Goal: Information Seeking & Learning: Learn about a topic

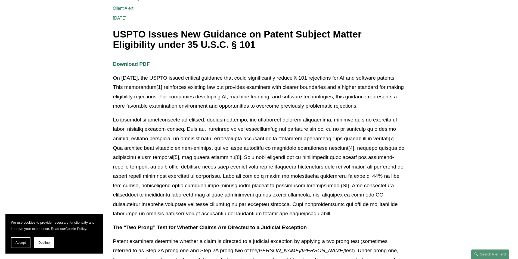
scroll to position [136, 0]
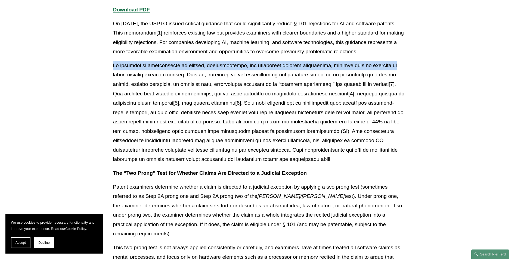
drag, startPoint x: 99, startPoint y: 67, endPoint x: 381, endPoint y: 59, distance: 281.6
click at [22, 242] on span "Accept" at bounding box center [20, 243] width 10 height 4
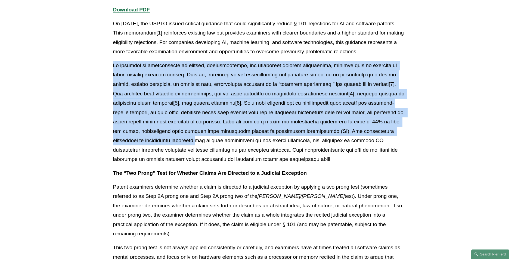
drag, startPoint x: 96, startPoint y: 67, endPoint x: 479, endPoint y: 148, distance: 392.2
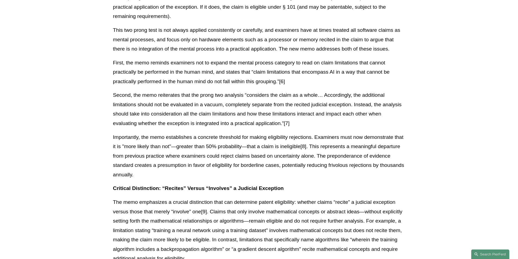
scroll to position [489, 0]
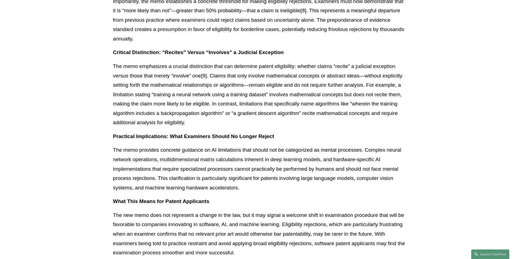
drag, startPoint x: 374, startPoint y: 173, endPoint x: 365, endPoint y: 134, distance: 40.2
drag, startPoint x: 365, startPoint y: 134, endPoint x: 124, endPoint y: 70, distance: 248.9
click at [123, 72] on p "The memo emphasizes a crucial distinction that can determine patent eligibility…" at bounding box center [259, 95] width 292 height 66
click at [123, 48] on p "Critical Distinction: “Recites” Versus “Involves” a Judicial Exception" at bounding box center [259, 53] width 292 height 10
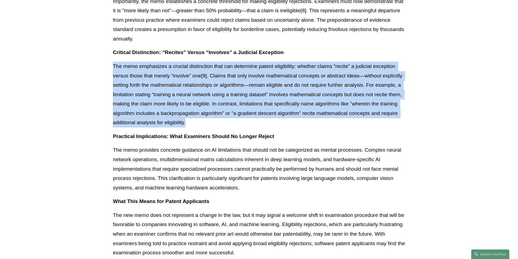
drag, startPoint x: 78, startPoint y: 61, endPoint x: 412, endPoint y: 113, distance: 338.0
click at [412, 113] on article "Back to Insights USPTO Issues New Guidance on Patent Subject Matter Eligibility…" at bounding box center [259, 134] width 518 height 1152
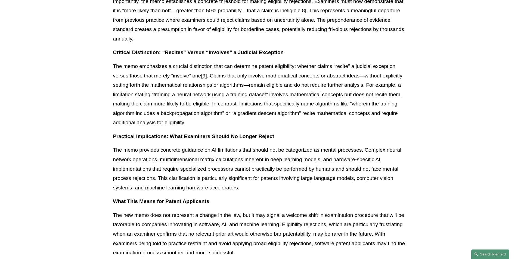
click at [349, 121] on div "Download PDF On [DATE], the USPTO issued critical guidance that could significa…" at bounding box center [259, 63] width 292 height 822
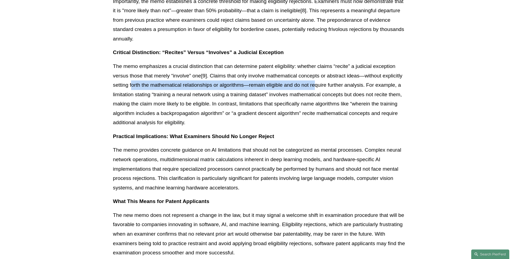
drag, startPoint x: 131, startPoint y: 72, endPoint x: 316, endPoint y: 79, distance: 184.8
click at [316, 79] on p "The memo emphasizes a crucial distinction that can determine patent eligibility…" at bounding box center [259, 95] width 292 height 66
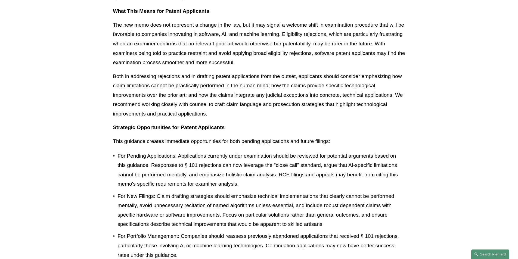
scroll to position [788, 0]
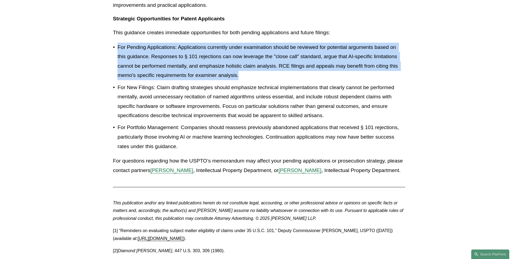
drag, startPoint x: 105, startPoint y: 39, endPoint x: 406, endPoint y: 67, distance: 301.7
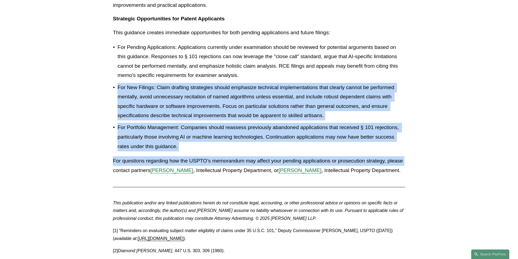
drag, startPoint x: 62, startPoint y: 71, endPoint x: 424, endPoint y: 147, distance: 370.2
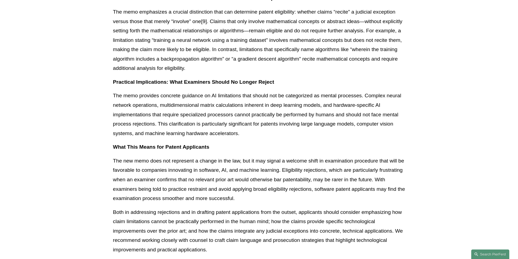
scroll to position [489, 0]
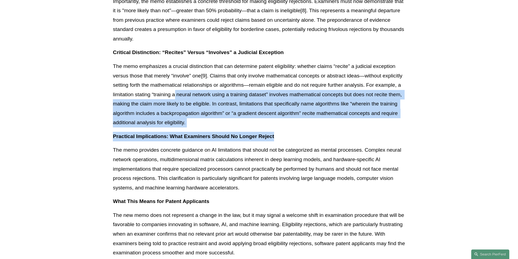
drag, startPoint x: 175, startPoint y: 83, endPoint x: 284, endPoint y: 123, distance: 115.9
click at [407, 124] on div "Download PDF On [DATE], the USPTO issued critical guidance that could significa…" at bounding box center [258, 65] width 301 height 826
click at [95, 109] on article "Back to Insights USPTO Issues New Guidance on Patent Subject Matter Eligibility…" at bounding box center [259, 134] width 518 height 1152
